Goal: Book appointment/travel/reservation

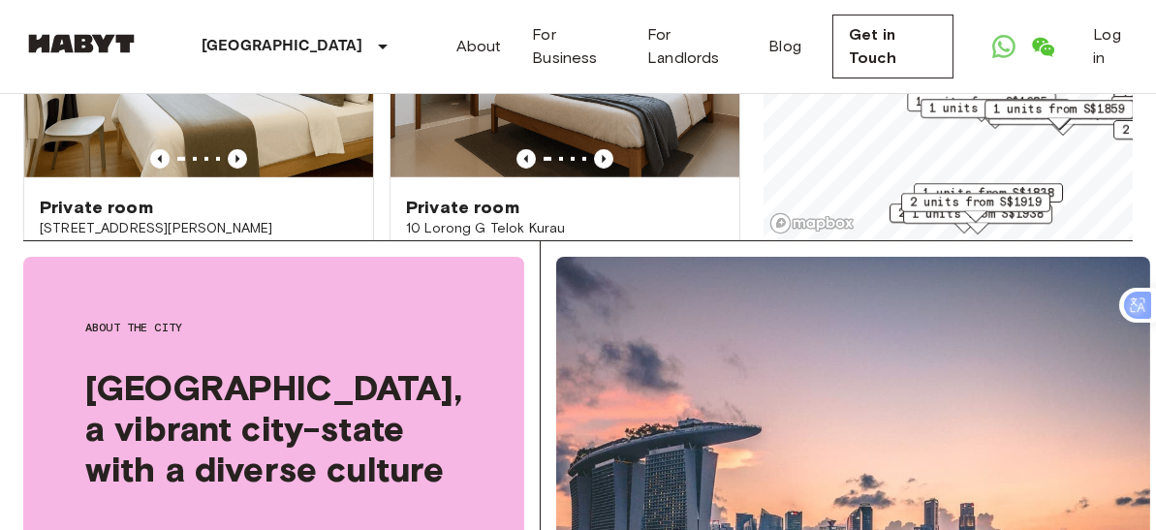
scroll to position [1744, 0]
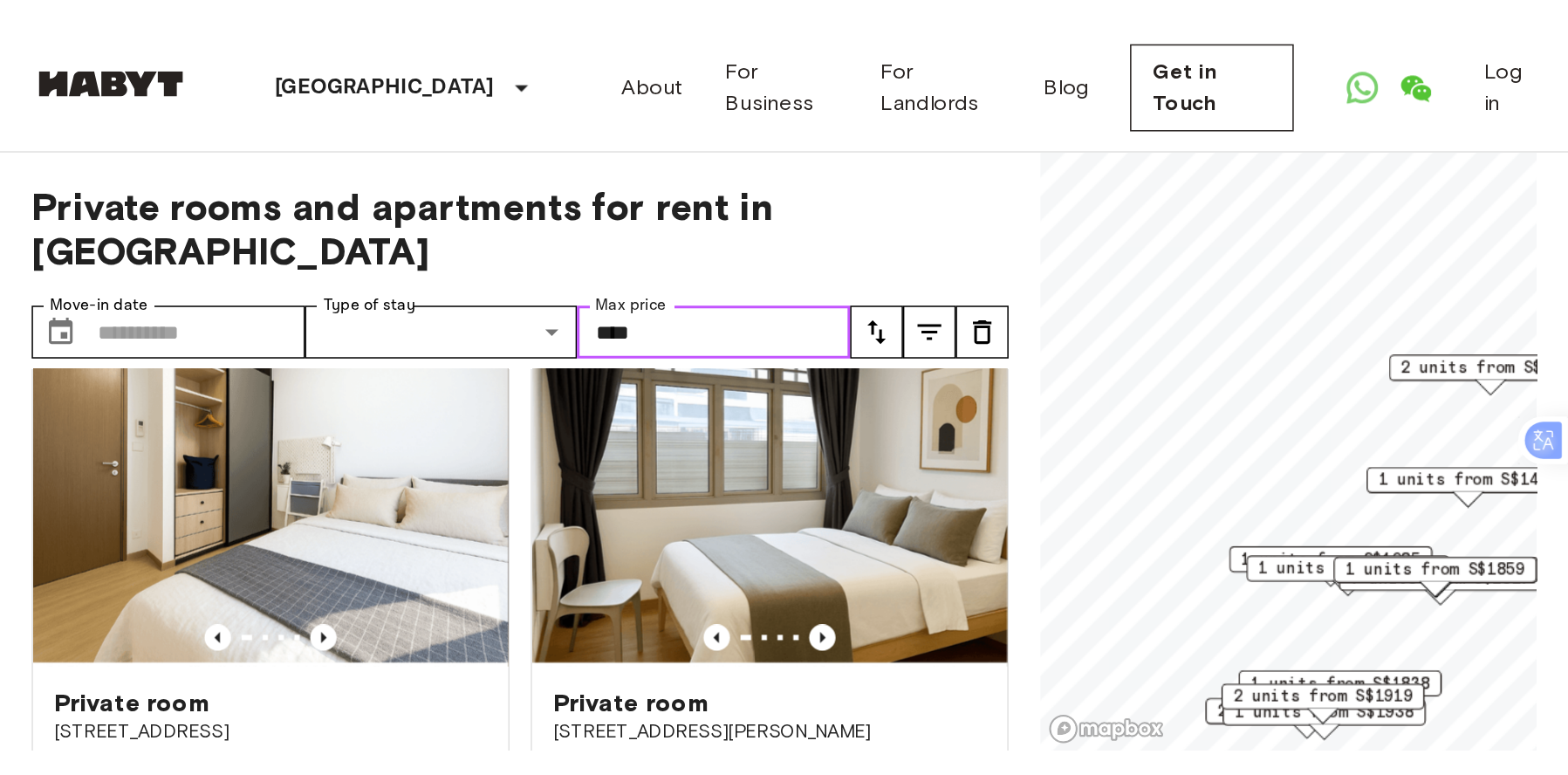
scroll to position [771, 0]
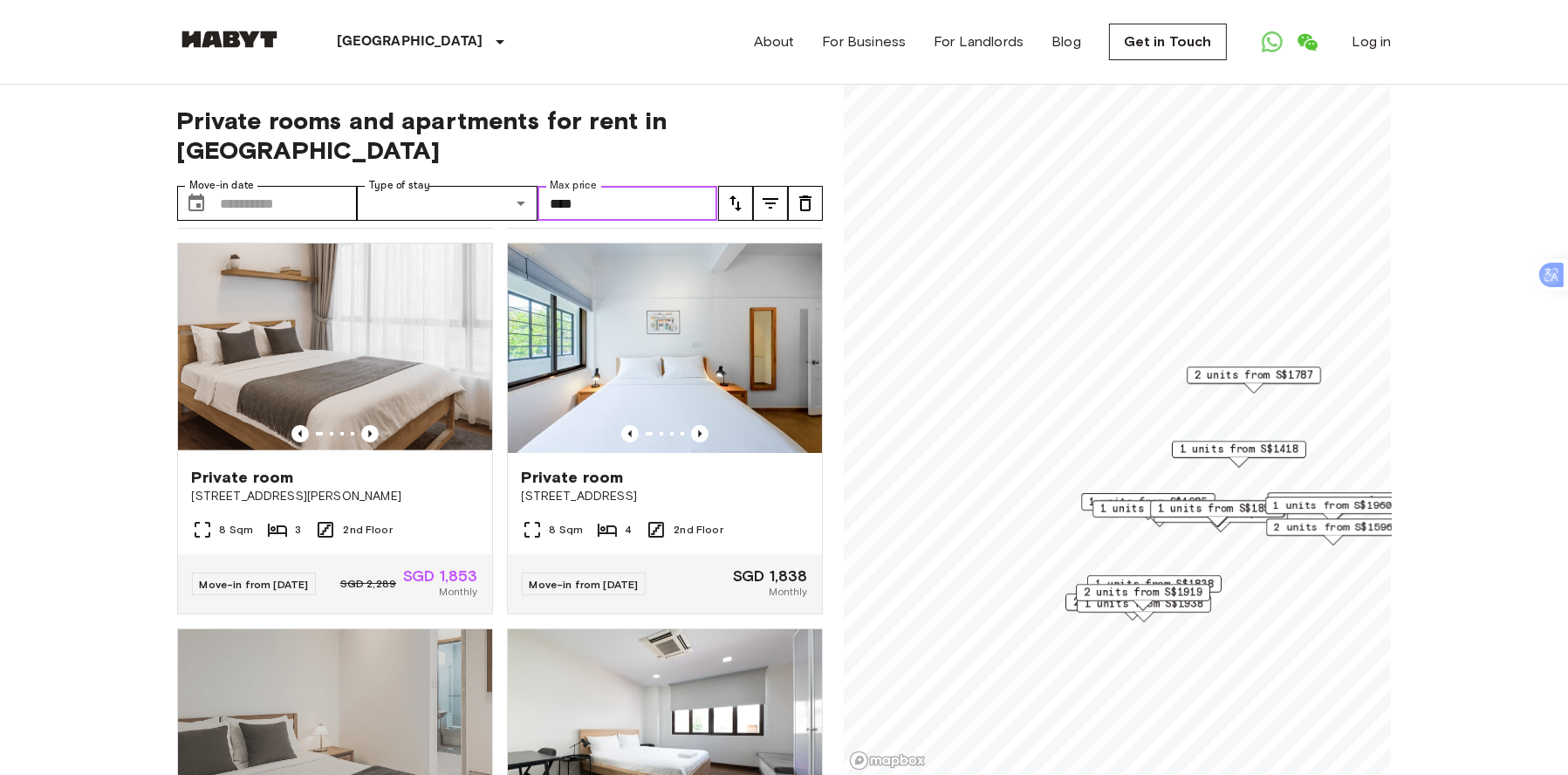
scroll to position [1165, 0]
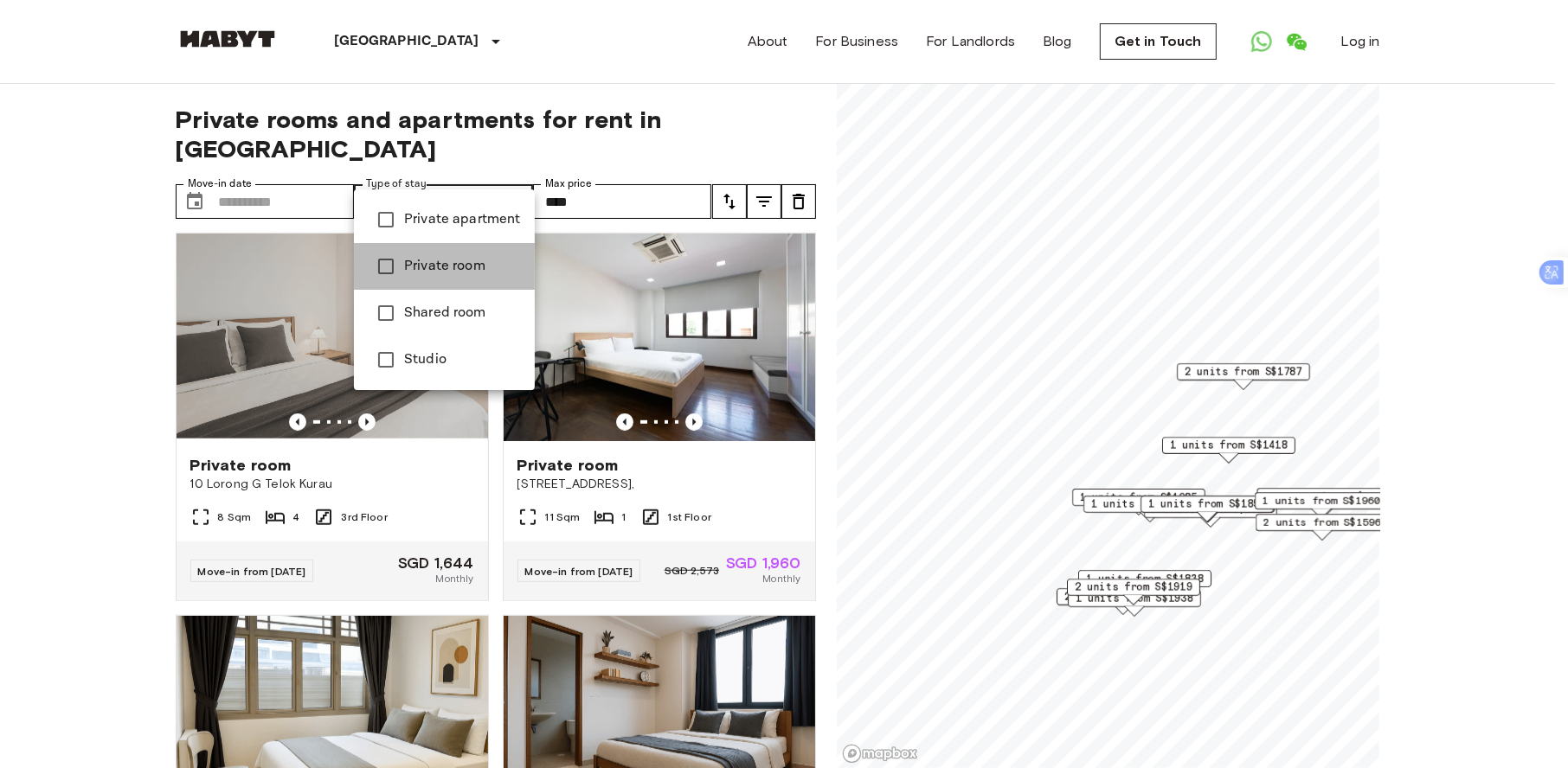
click at [493, 264] on span "Private room" at bounding box center [462, 266] width 117 height 21
type input "**********"
click at [277, 171] on div at bounding box center [784, 384] width 1568 height 768
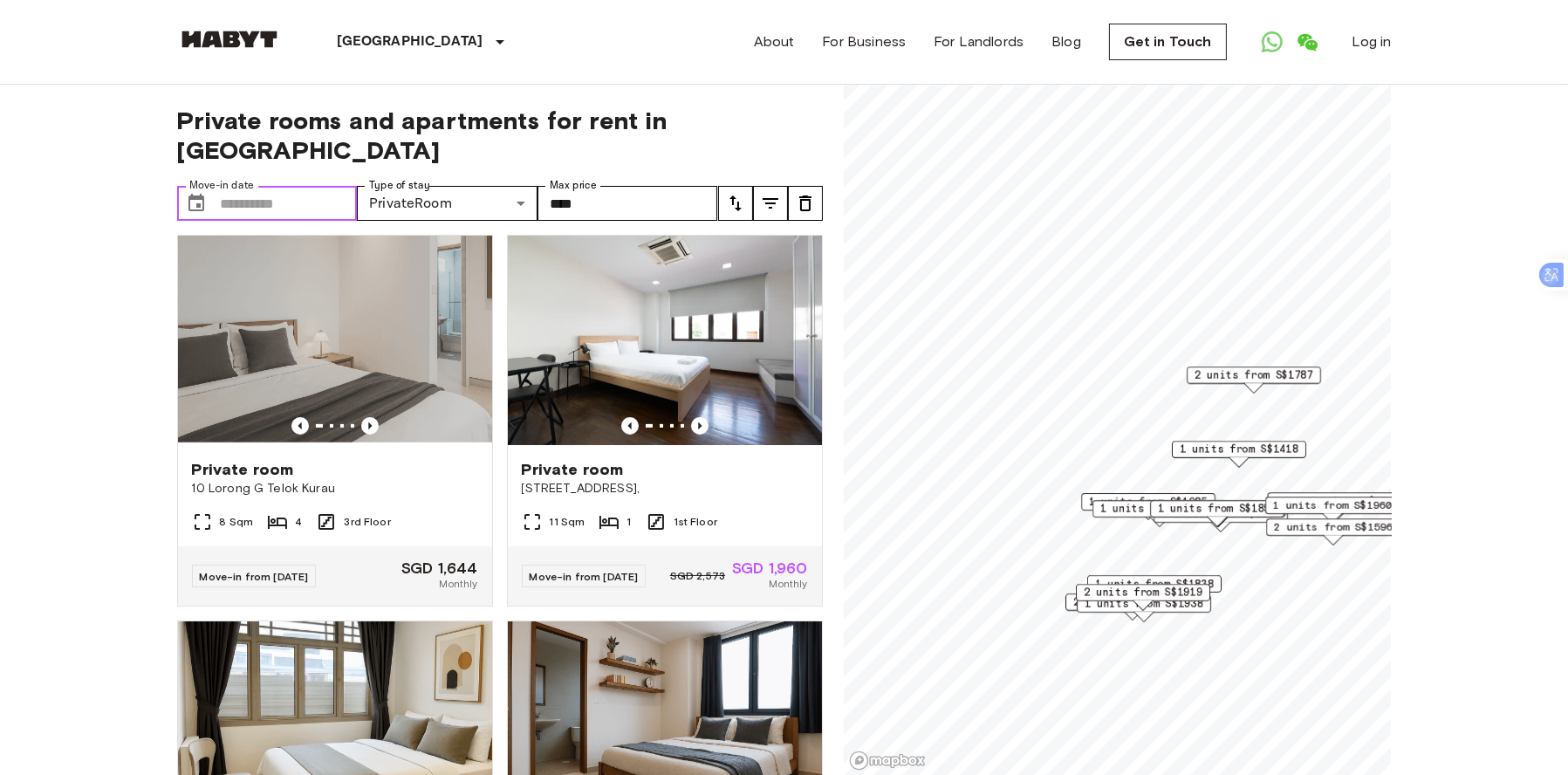
click at [289, 186] on input "Move-in date" at bounding box center [289, 203] width 137 height 35
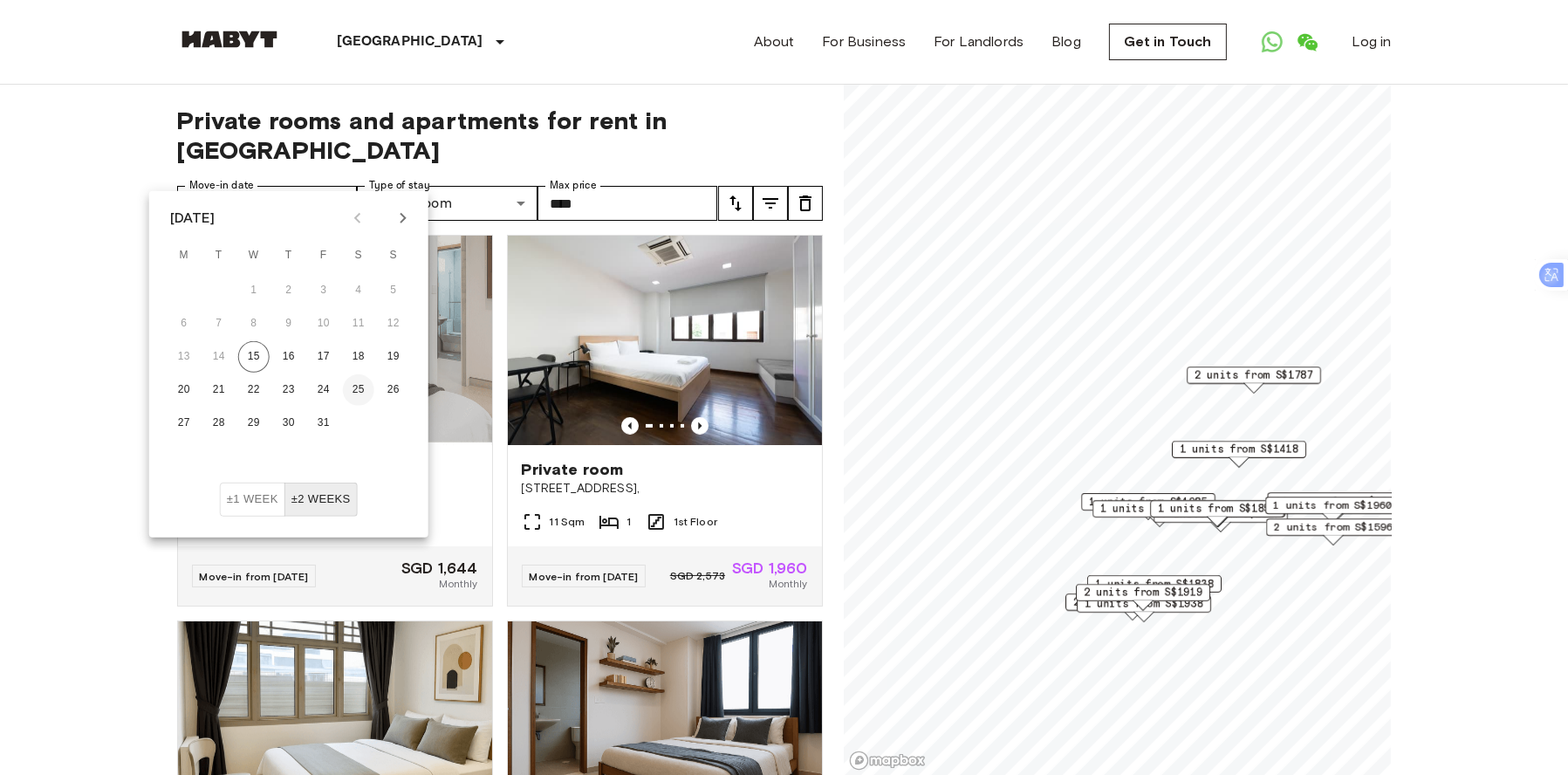
click at [357, 389] on button "25" at bounding box center [358, 390] width 32 height 32
type input "**********"
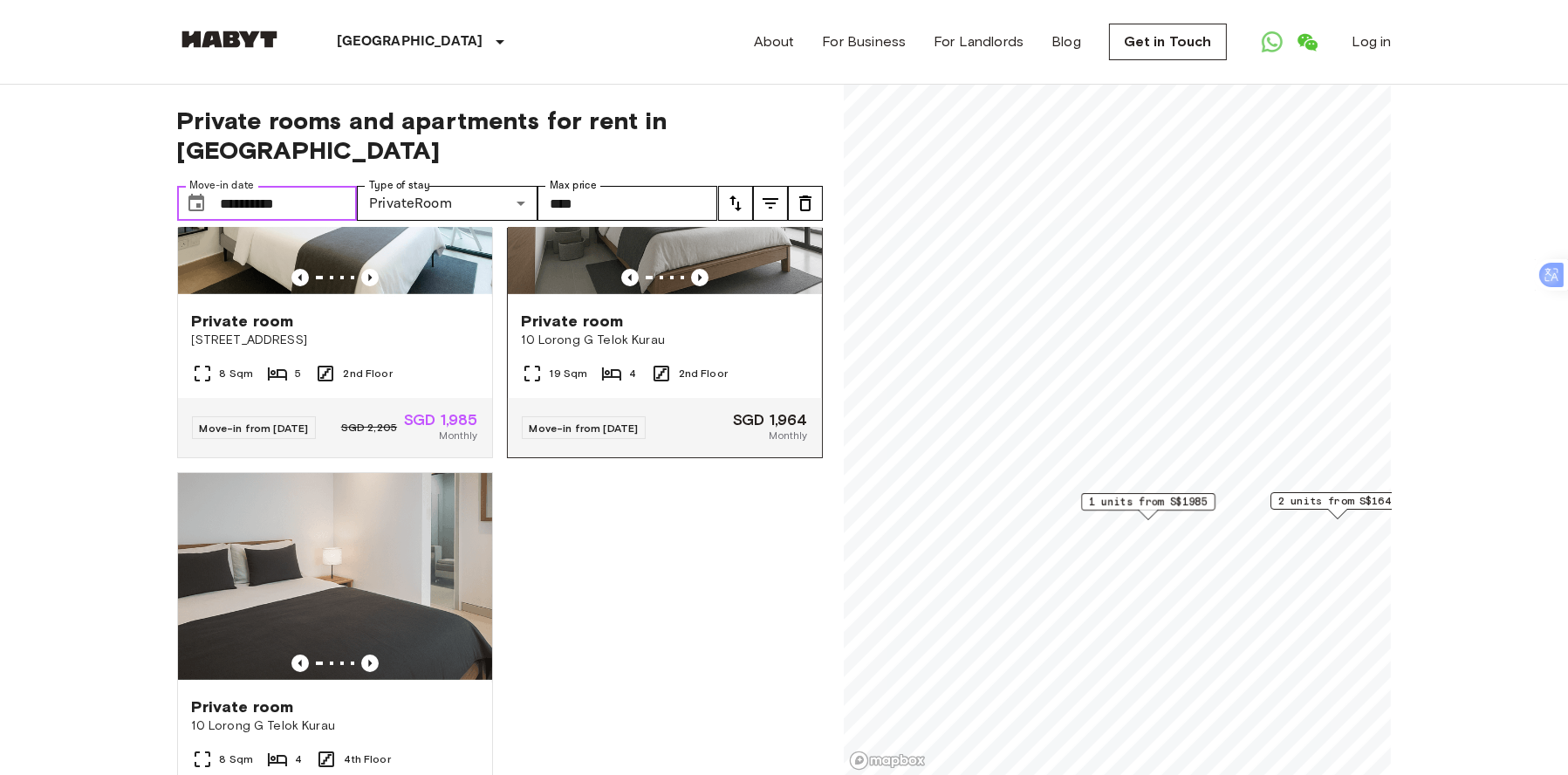
scroll to position [262, 0]
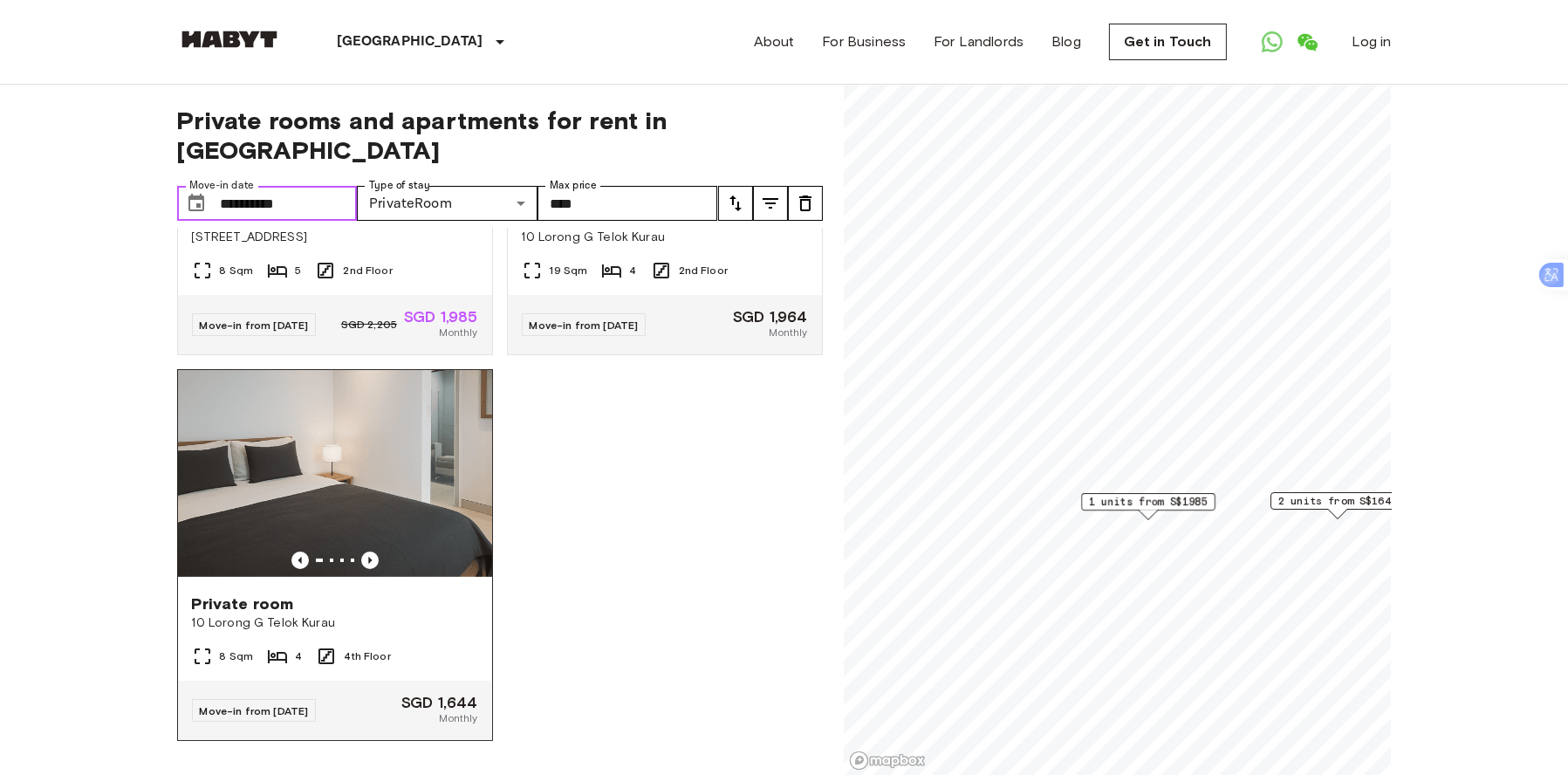
click at [408, 431] on img at bounding box center [335, 475] width 314 height 210
click at [616, 477] on div "Private room 16 Ewe Boon Road 8 Sqm 5 2nd Floor Move-in from 17 Oct 25 SGD 2,20…" at bounding box center [493, 502] width 660 height 548
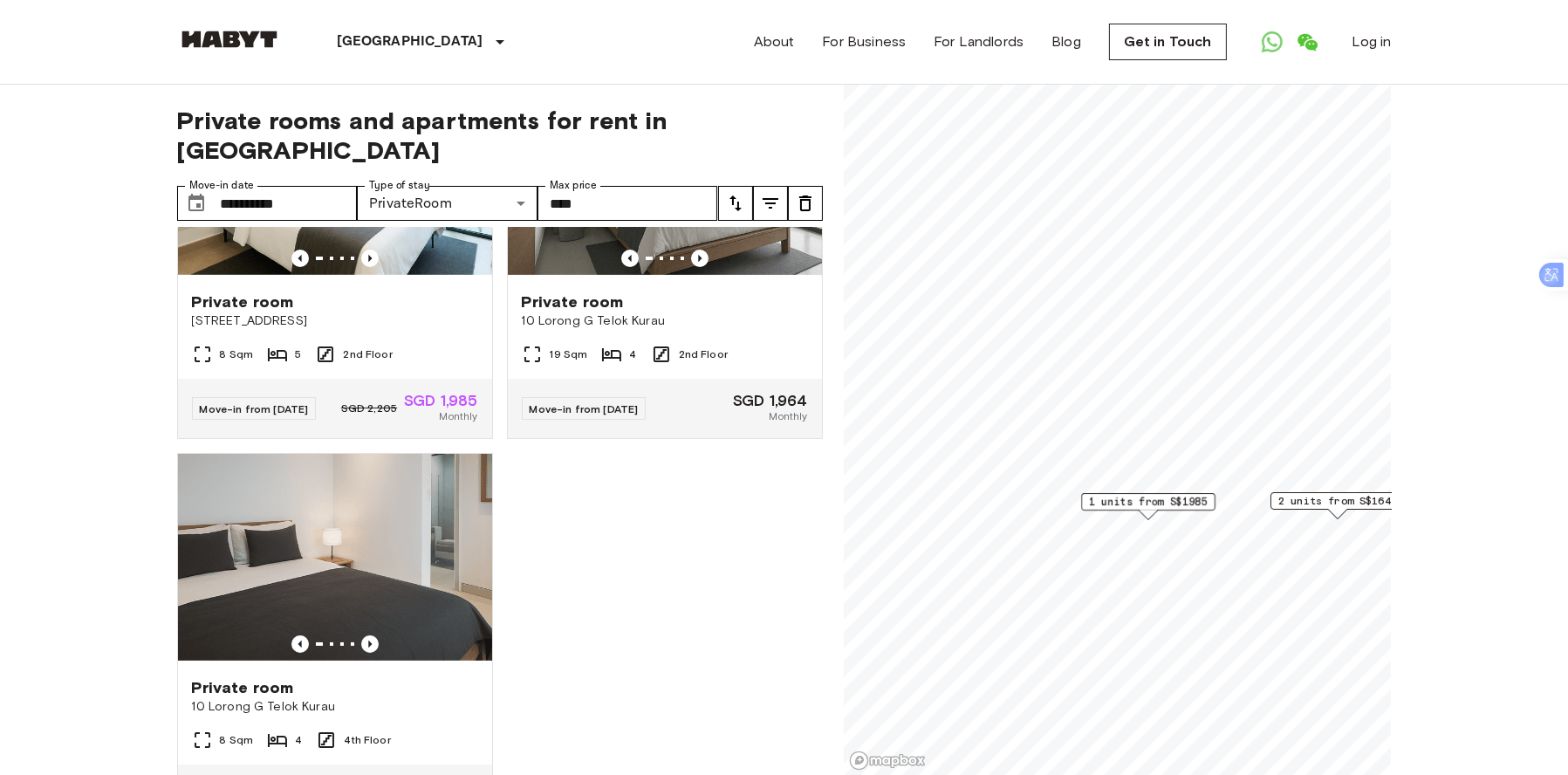
scroll to position [271, 0]
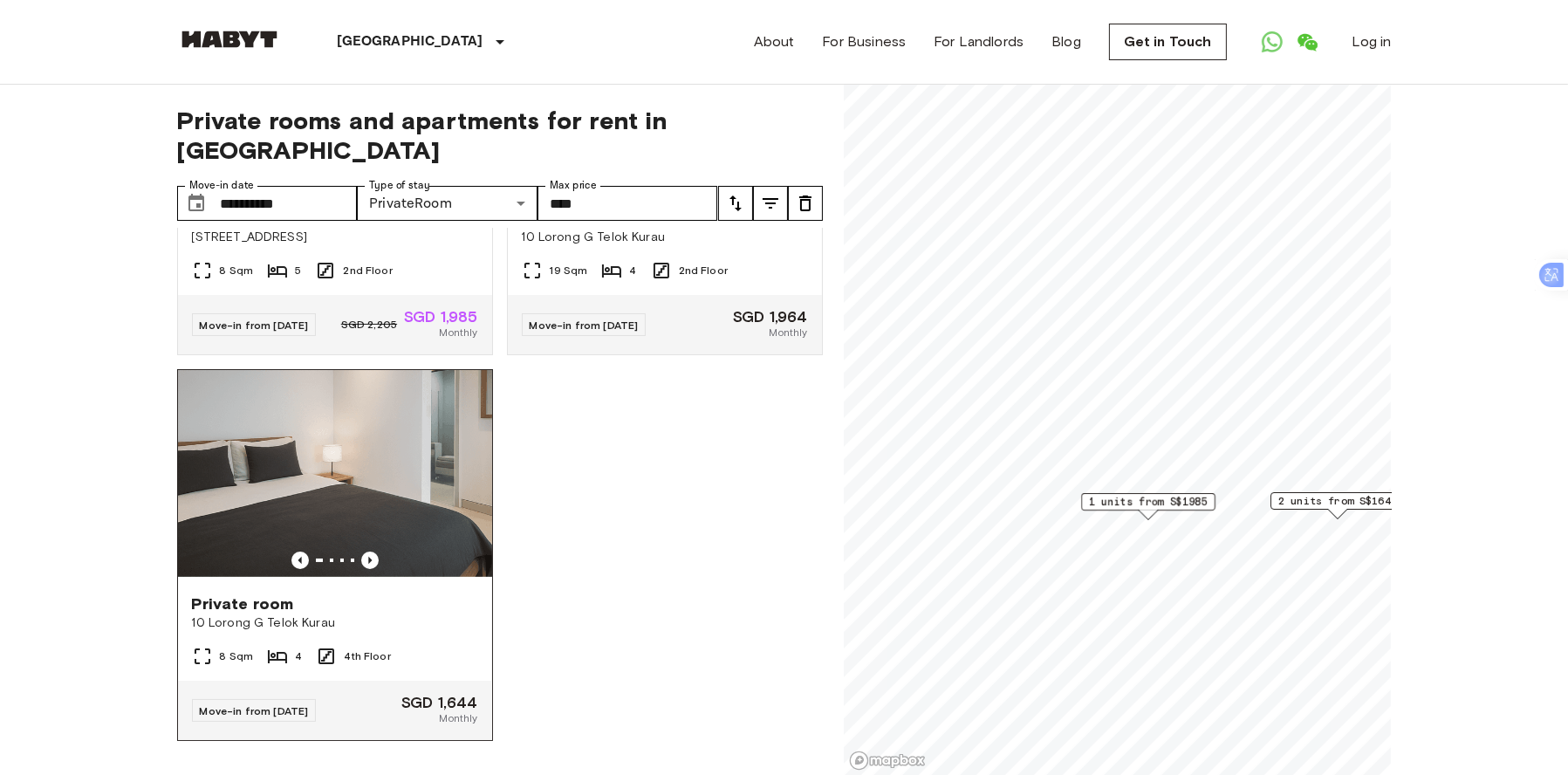
click at [403, 457] on img at bounding box center [335, 475] width 314 height 210
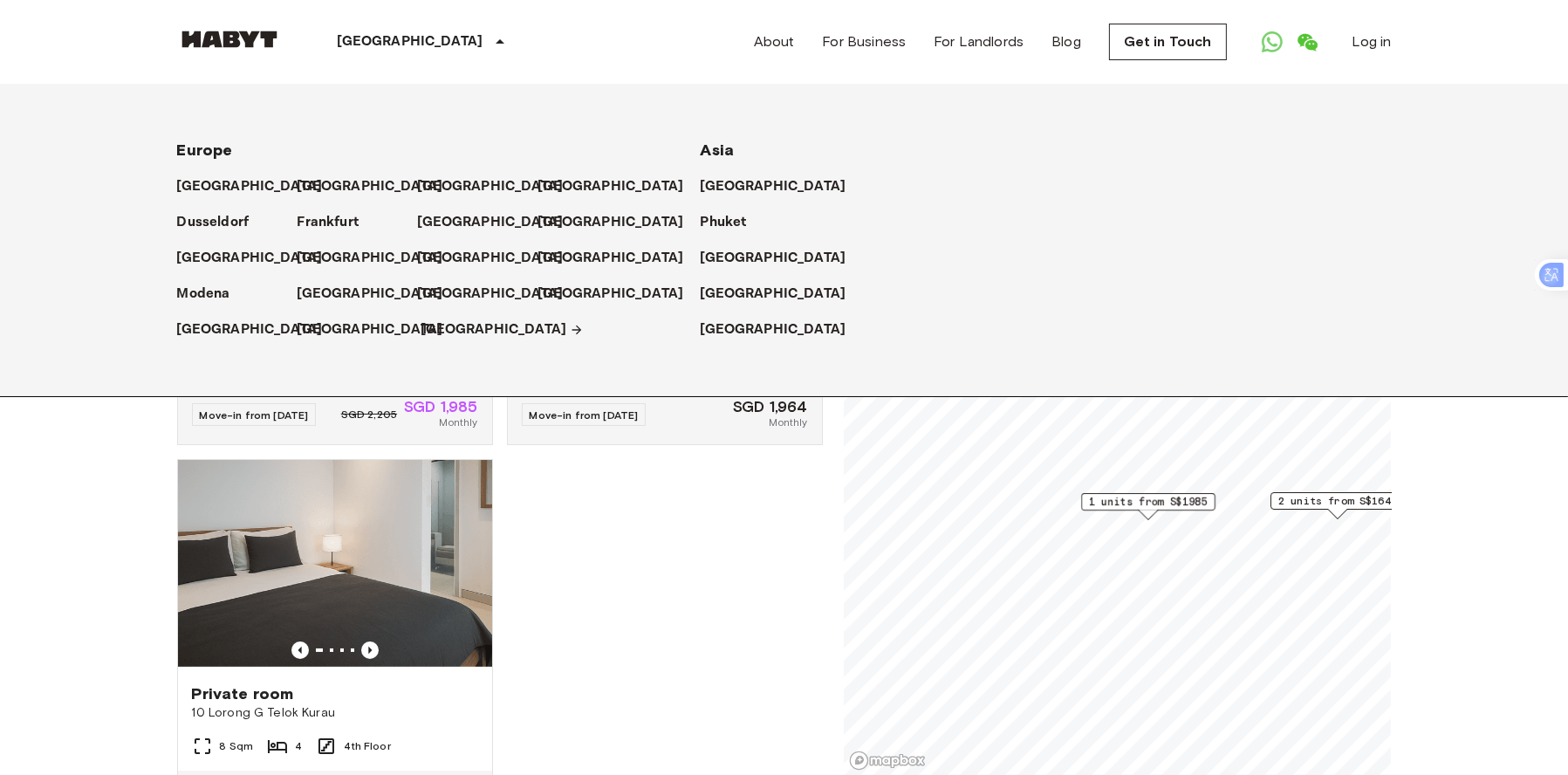
scroll to position [0, 0]
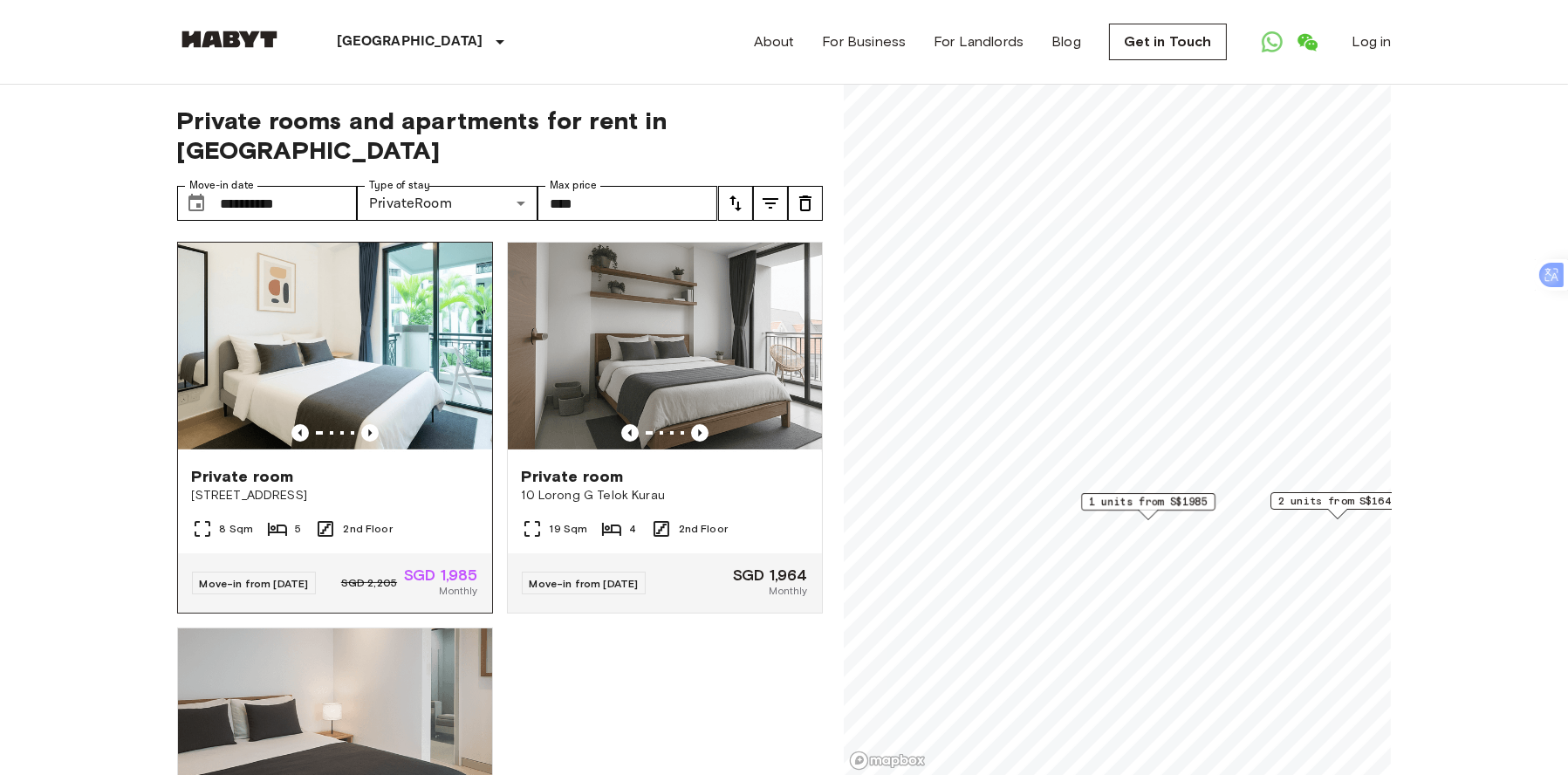
click at [297, 310] on img at bounding box center [335, 347] width 314 height 210
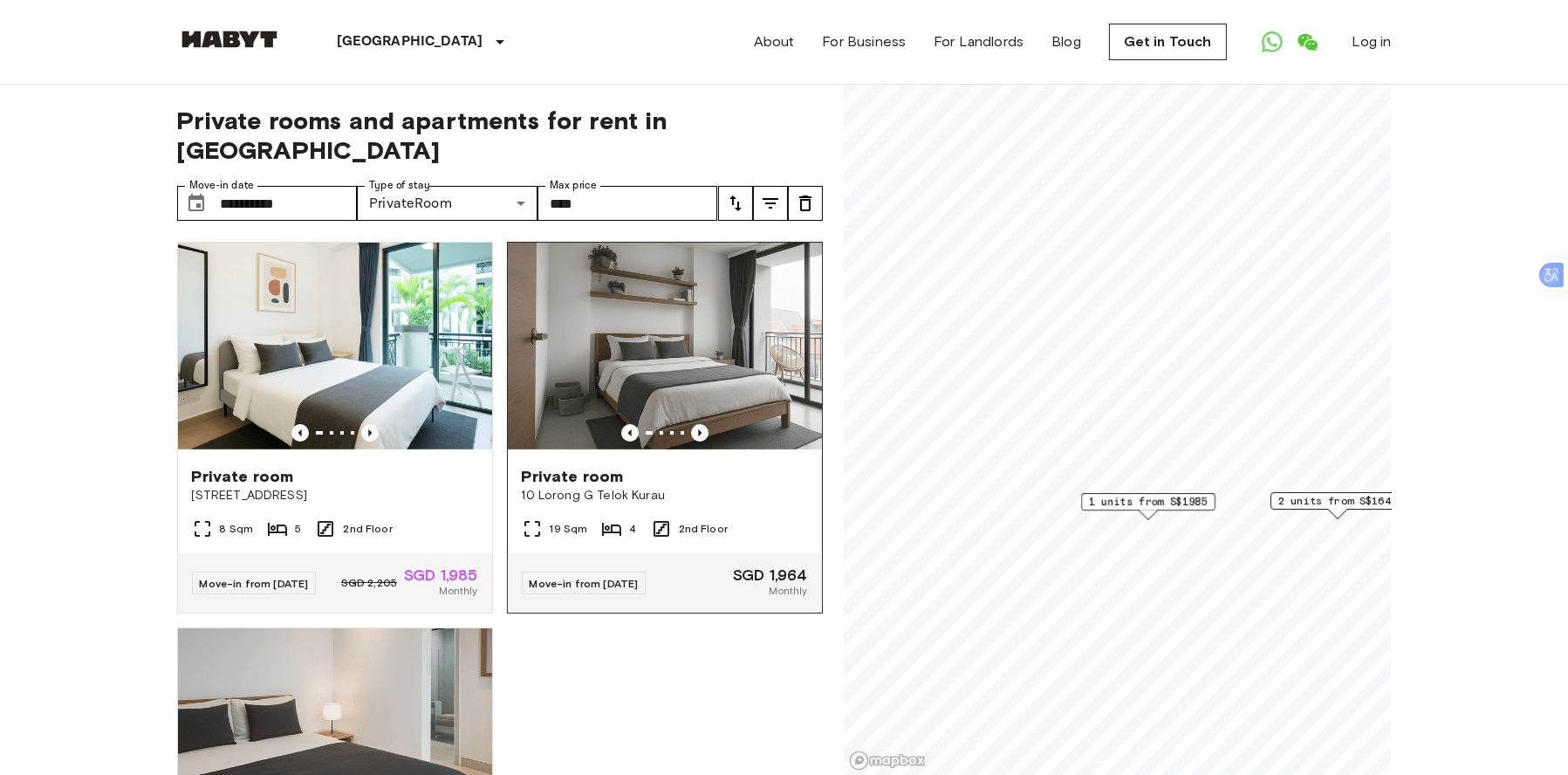
click at [639, 313] on img at bounding box center [665, 347] width 314 height 210
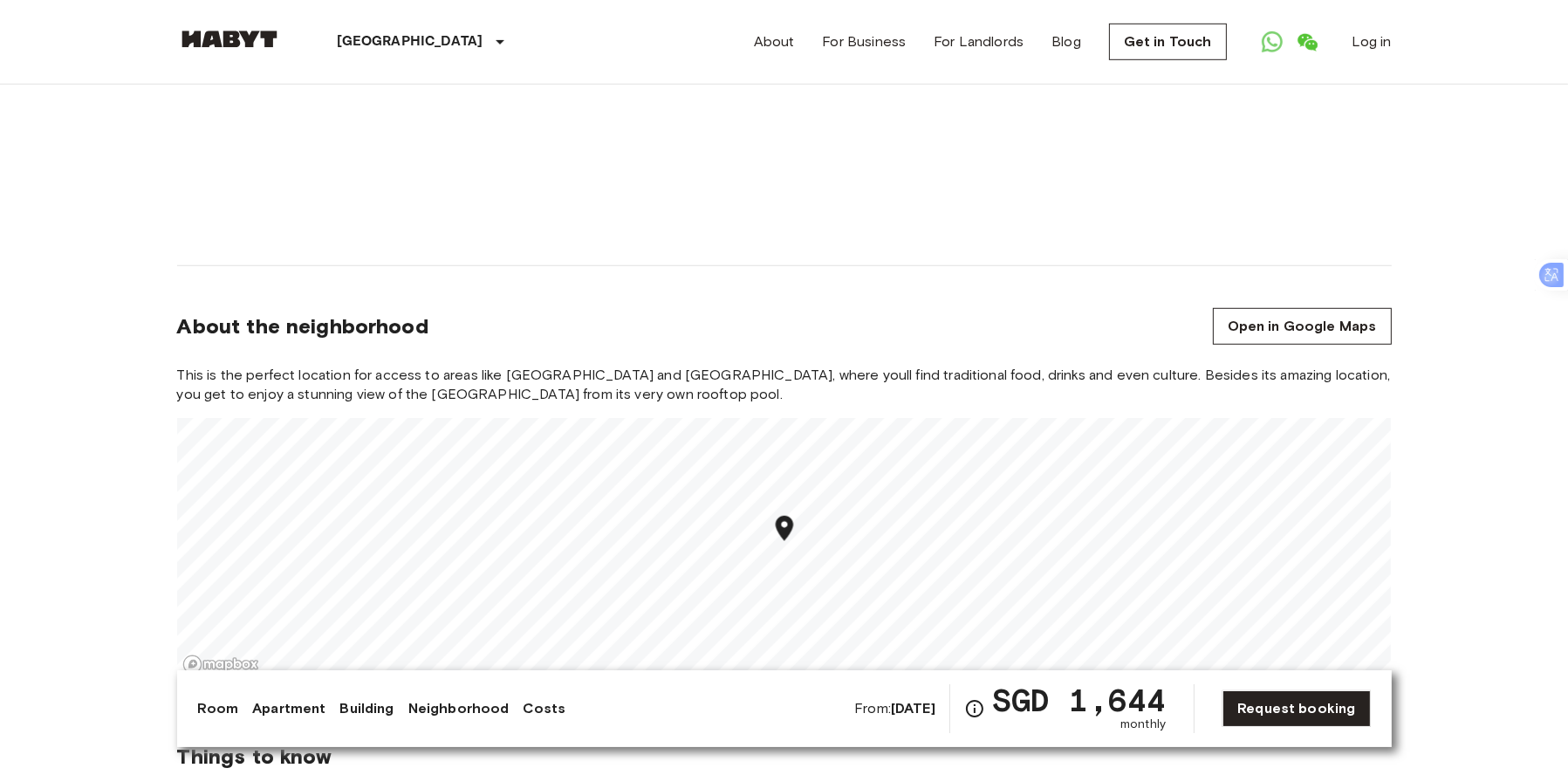
scroll to position [1921, 0]
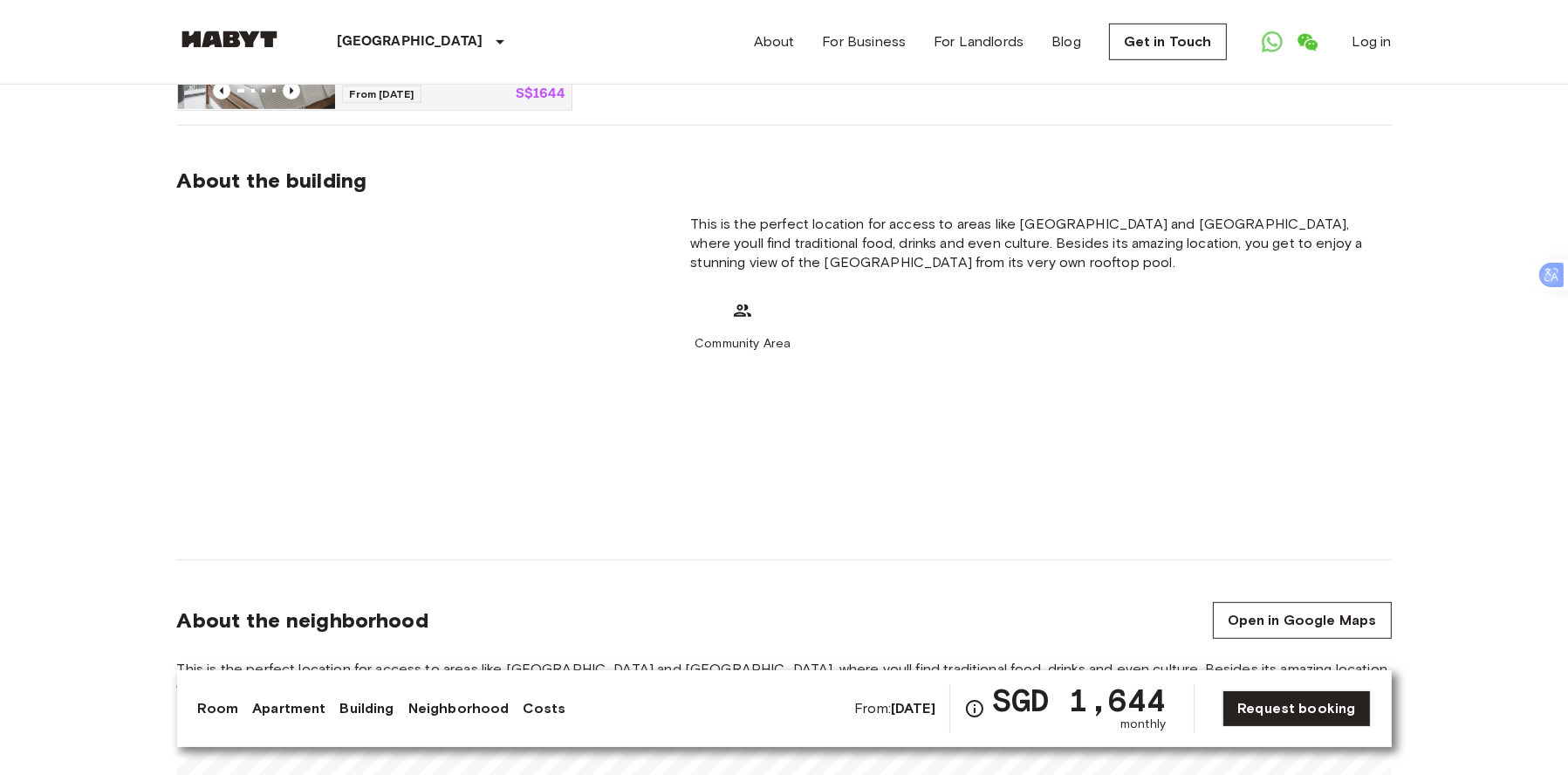
scroll to position [1397, 0]
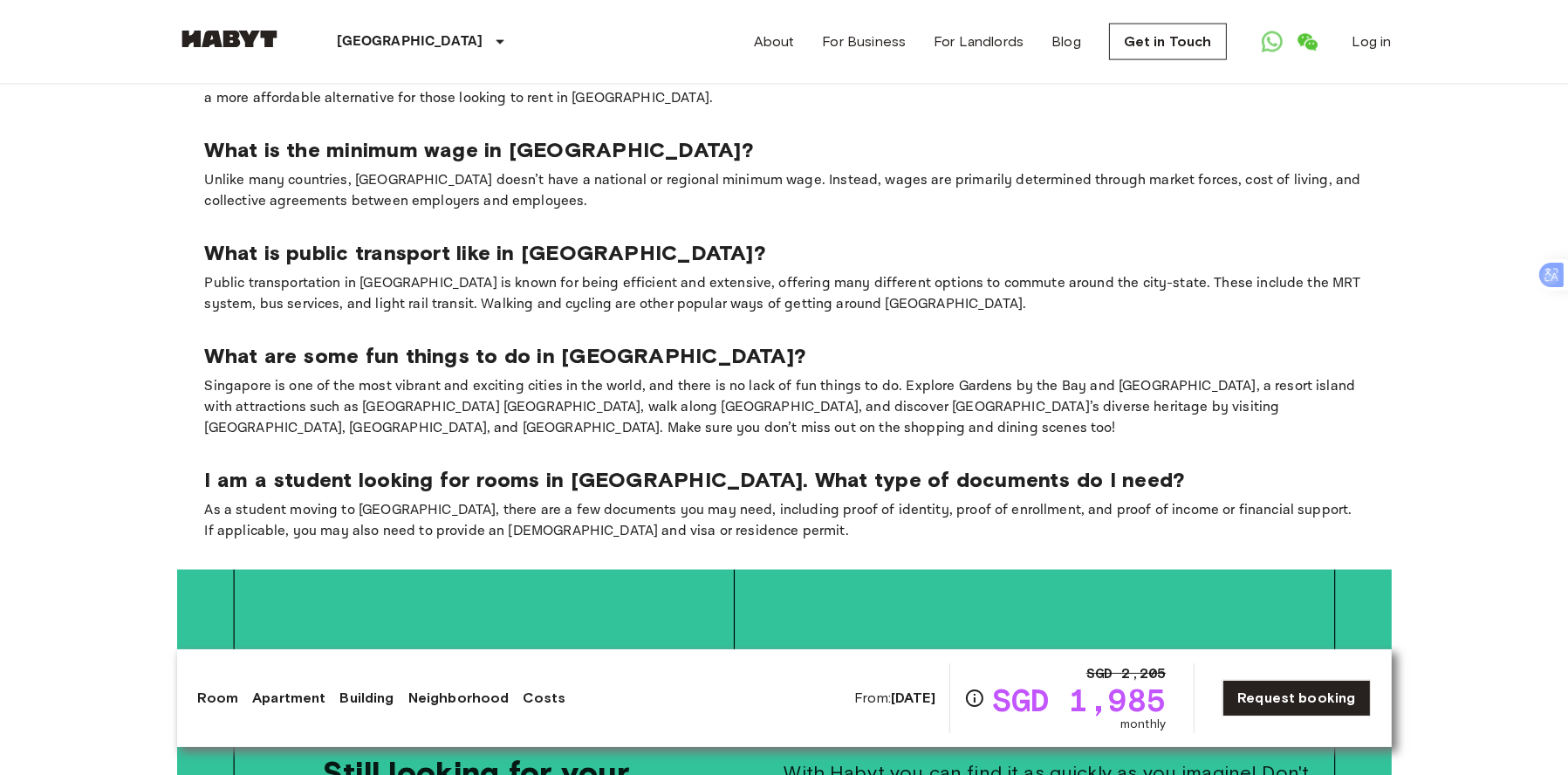
scroll to position [3842, 0]
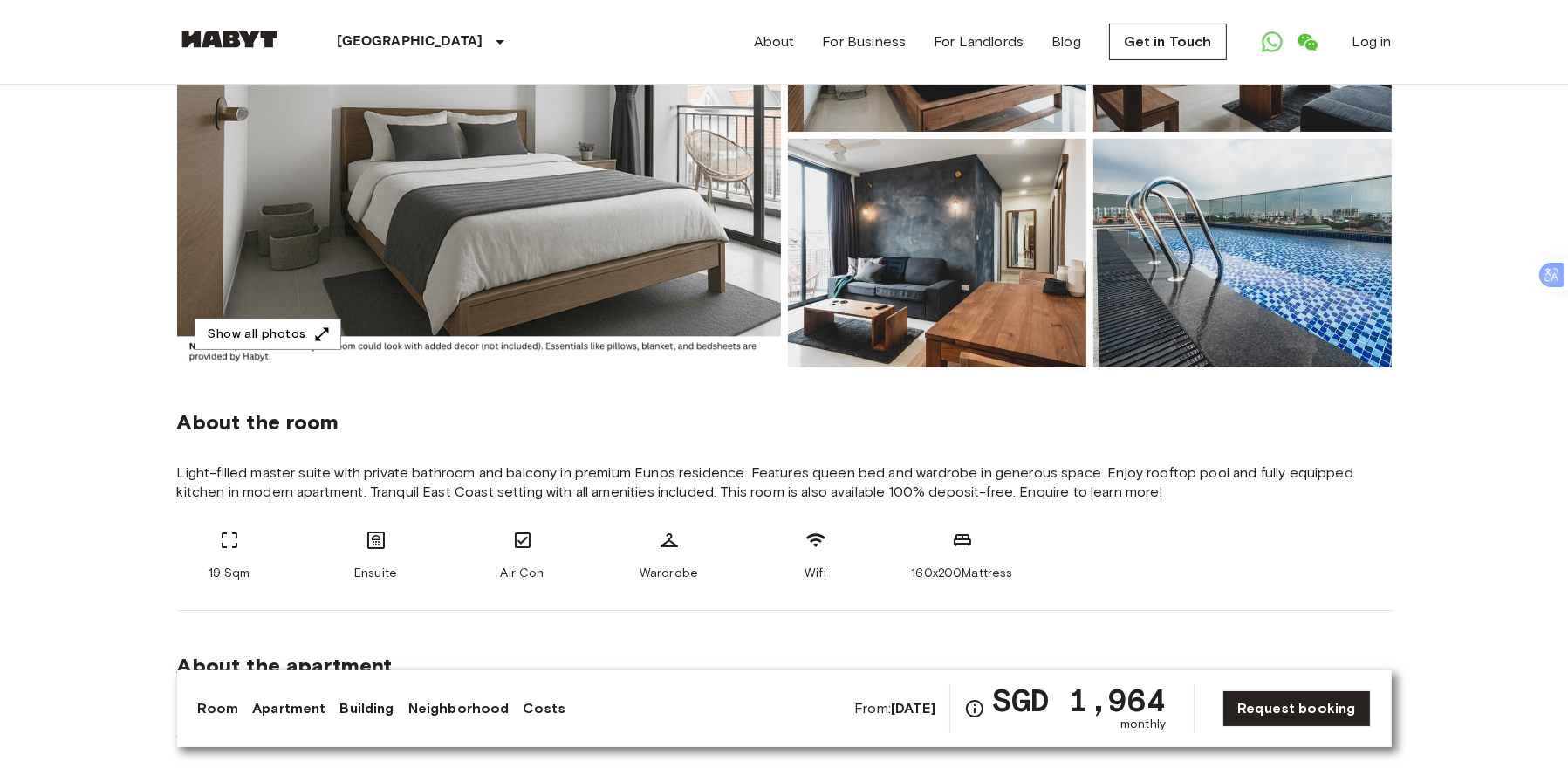
scroll to position [87, 0]
